Goal: Task Accomplishment & Management: Complete application form

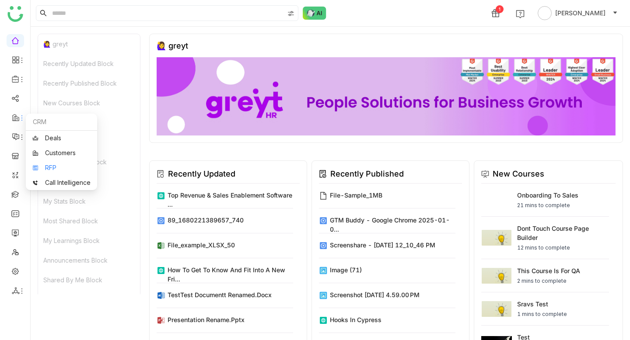
click at [51, 165] on link "RFP" at bounding box center [61, 168] width 58 height 6
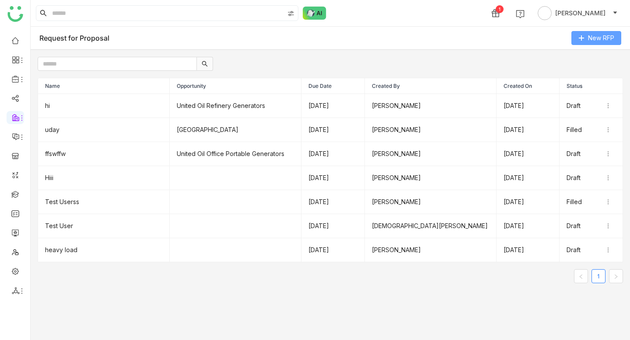
click at [590, 31] on button "New RFP" at bounding box center [596, 38] width 50 height 14
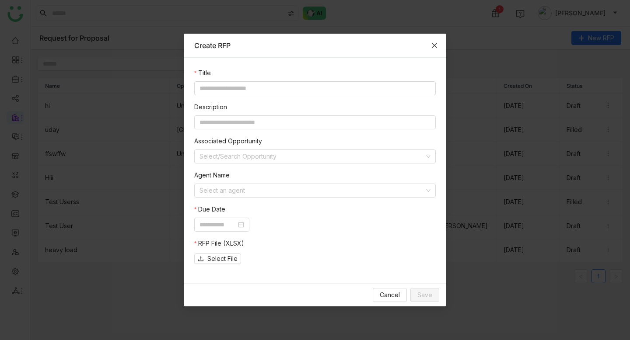
click at [433, 42] on icon "Close" at bounding box center [434, 45] width 7 height 7
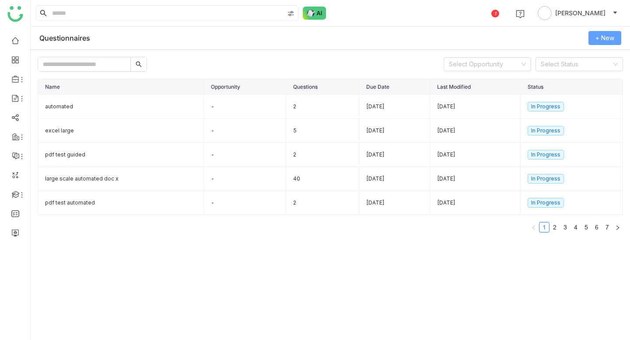
click at [607, 41] on span "+ New" at bounding box center [604, 38] width 19 height 10
